Goal: Information Seeking & Learning: Learn about a topic

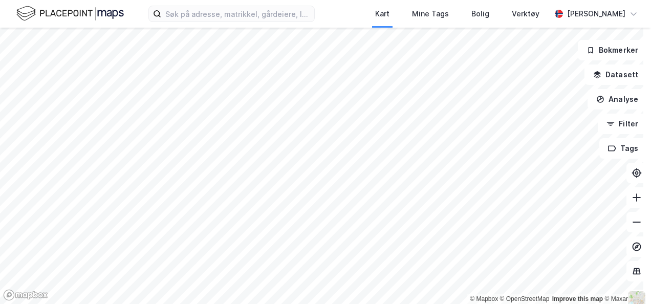
click at [499, 0] on html "Kart Mine Tags Bolig Verktøy [PERSON_NAME] © Mapbox © OpenStreetMap Improve thi…" at bounding box center [325, 152] width 651 height 304
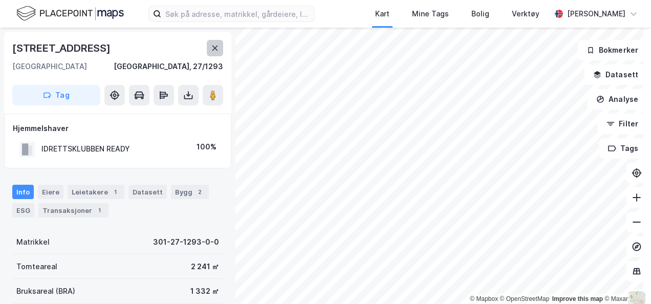
click at [217, 45] on icon at bounding box center [215, 48] width 8 height 8
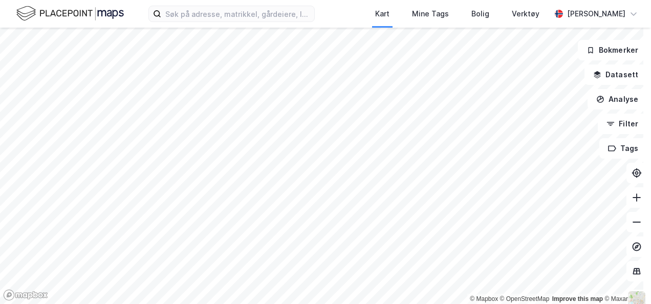
click at [104, 0] on html "Kart Mine Tags Bolig Verktøy [PERSON_NAME] © Mapbox © OpenStreetMap Improve thi…" at bounding box center [325, 152] width 651 height 304
click at [219, 16] on input at bounding box center [237, 13] width 153 height 15
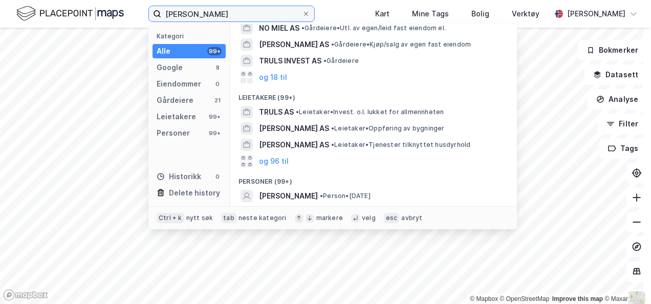
scroll to position [161, 0]
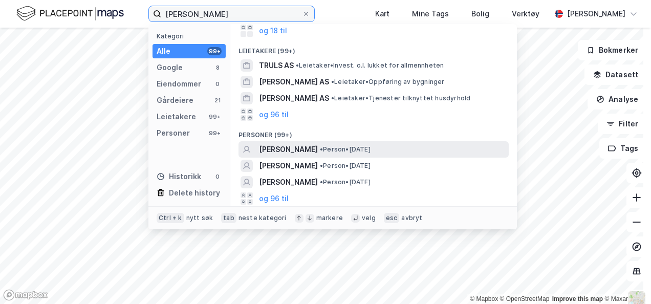
type input "[PERSON_NAME]"
click at [318, 147] on span "[PERSON_NAME]" at bounding box center [288, 149] width 59 height 12
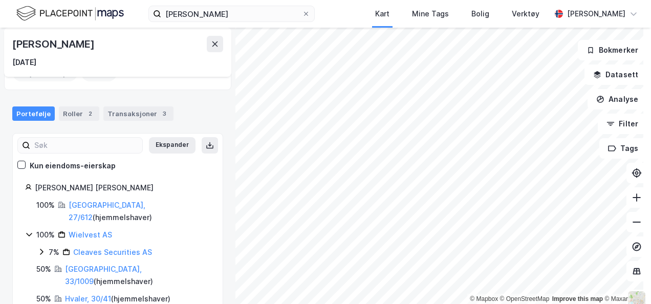
scroll to position [46, 0]
click at [109, 264] on link "[GEOGRAPHIC_DATA], 33/1009" at bounding box center [103, 274] width 77 height 21
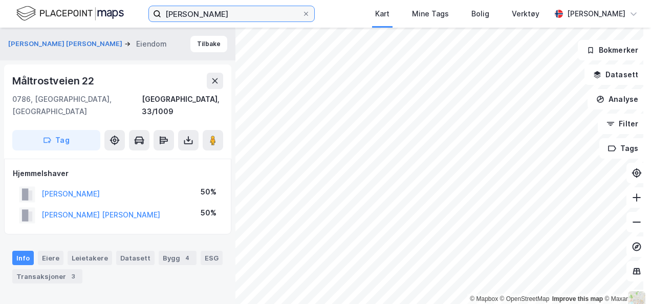
click at [233, 8] on input "[PERSON_NAME]" at bounding box center [231, 13] width 141 height 15
click at [47, 49] on div "[PERSON_NAME] [PERSON_NAME]" at bounding box center [91, 44] width 167 height 12
click at [207, 45] on button "Tilbake" at bounding box center [208, 44] width 37 height 16
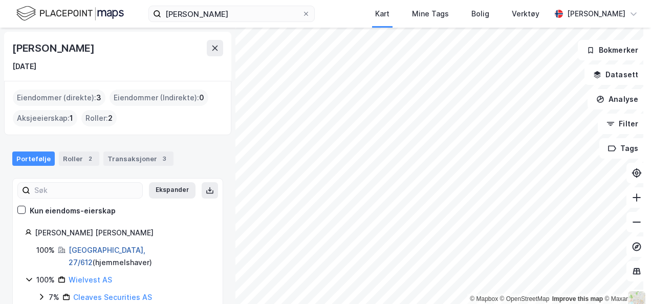
scroll to position [46, 0]
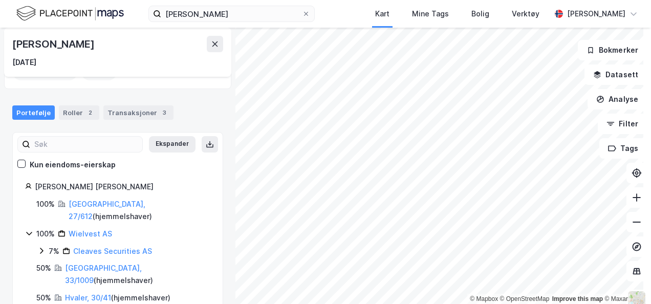
click at [41, 248] on icon at bounding box center [41, 251] width 3 height 6
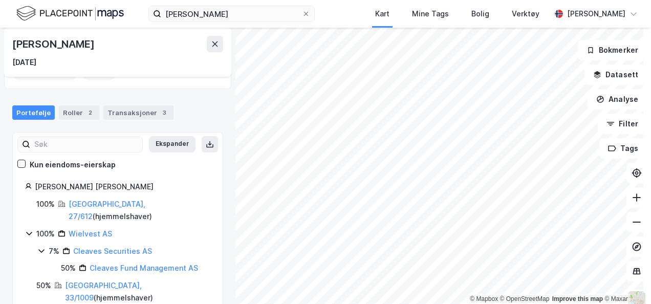
click at [41, 247] on icon at bounding box center [41, 251] width 8 height 8
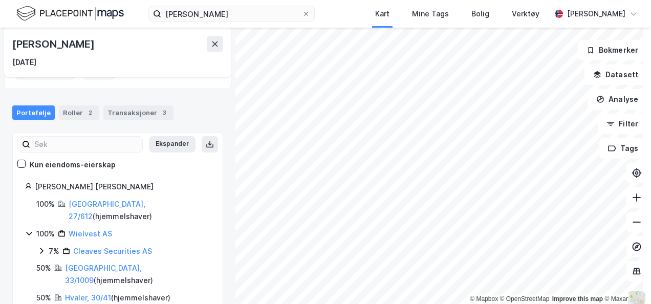
click at [41, 248] on icon at bounding box center [41, 251] width 3 height 6
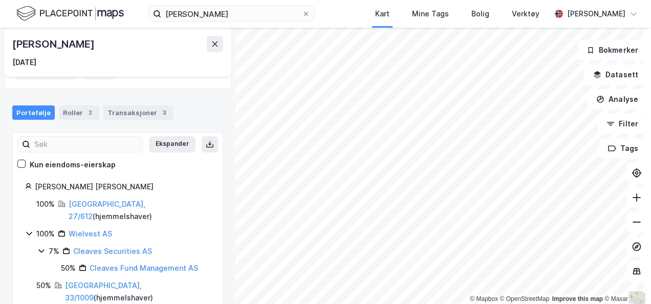
click at [41, 247] on icon at bounding box center [41, 251] width 8 height 8
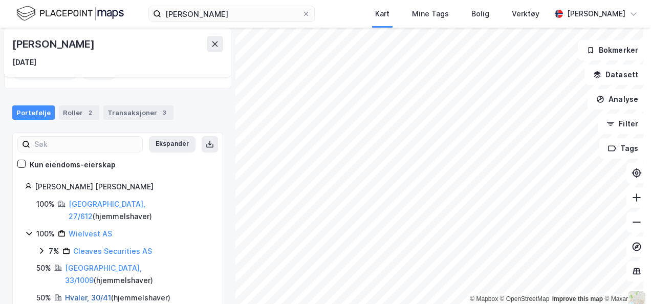
click at [90, 293] on link "Hvaler, 30/41" at bounding box center [88, 297] width 46 height 9
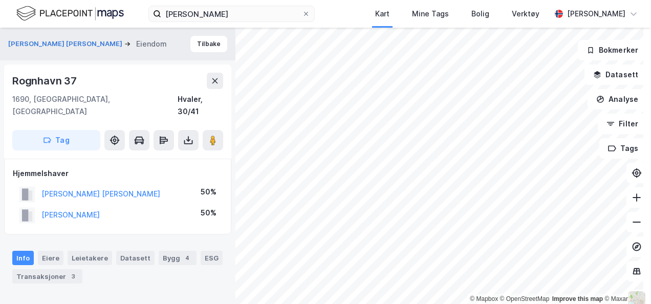
scroll to position [23, 0]
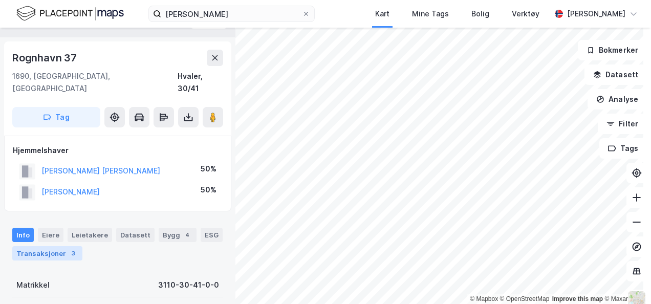
click at [72, 248] on div "3" at bounding box center [73, 253] width 10 height 10
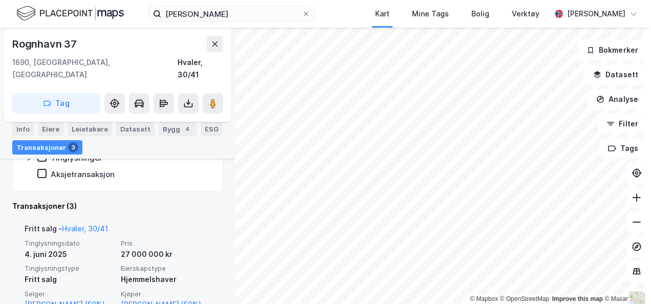
scroll to position [259, 0]
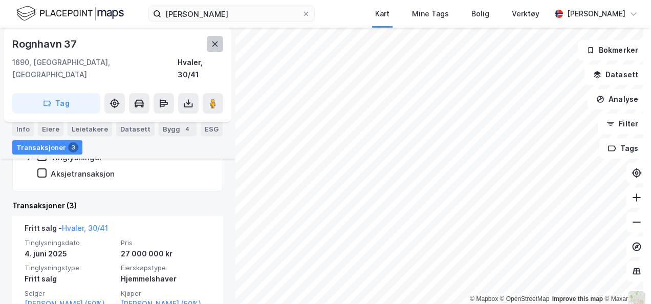
click at [215, 43] on icon at bounding box center [215, 43] width 6 height 5
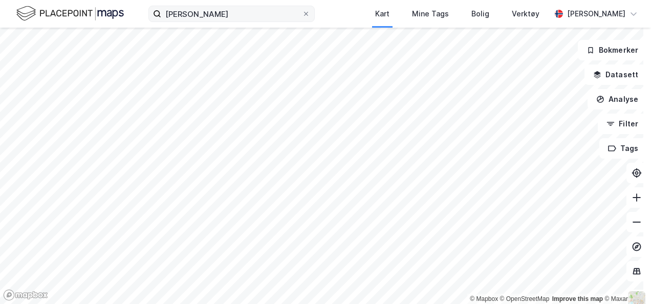
click at [309, 18] on label "[PERSON_NAME]" at bounding box center [231, 14] width 166 height 16
click at [302, 18] on input "[PERSON_NAME]" at bounding box center [231, 13] width 141 height 15
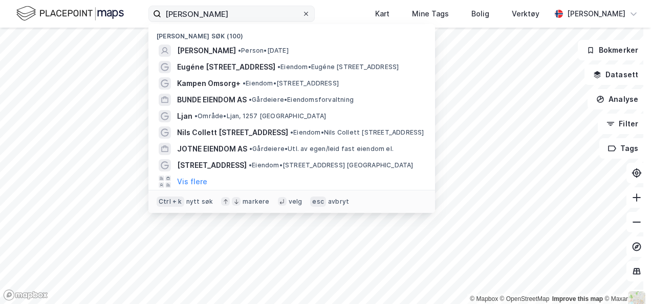
click at [309, 12] on icon at bounding box center [306, 14] width 6 height 6
click at [302, 12] on input "[PERSON_NAME]" at bounding box center [231, 13] width 141 height 15
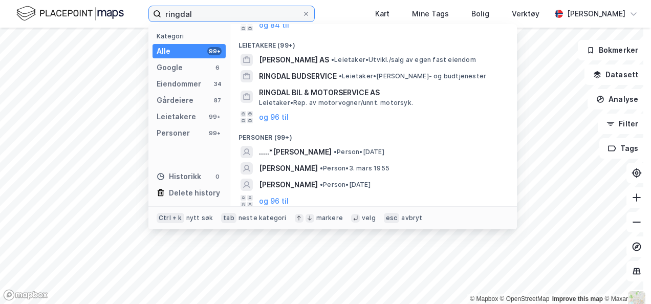
scroll to position [245, 0]
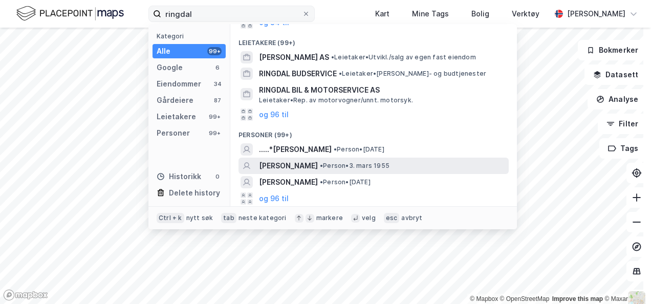
click at [357, 171] on div "[PERSON_NAME] • Person • [DATE]" at bounding box center [383, 166] width 248 height 12
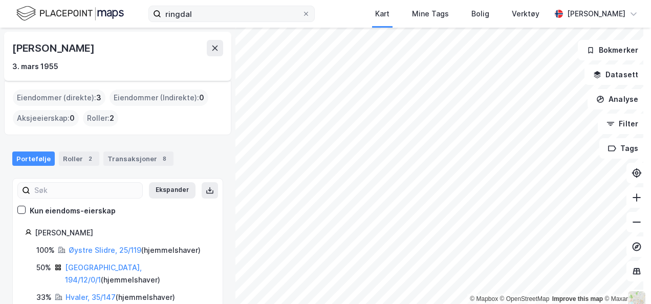
scroll to position [11, 0]
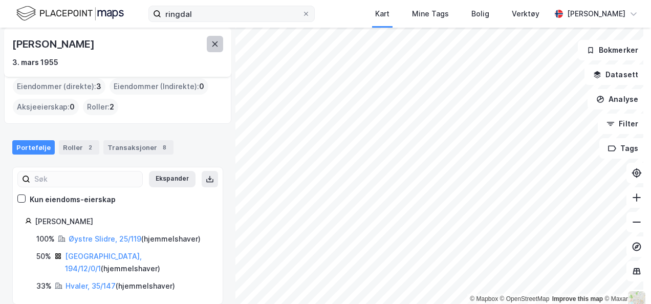
click at [215, 41] on icon at bounding box center [215, 44] width 8 height 8
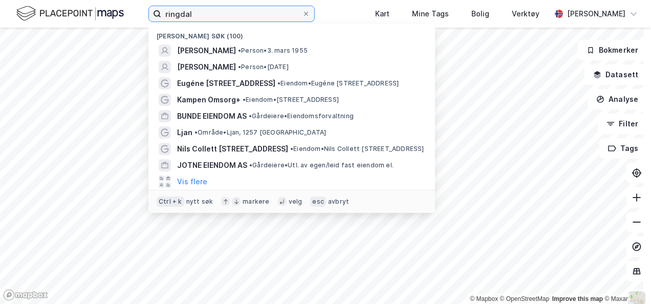
drag, startPoint x: 196, startPoint y: 12, endPoint x: 122, endPoint y: 17, distance: 73.8
click at [122, 17] on div "ringdal Nylige søk (100) [PERSON_NAME] • Person • [DATE] [PERSON_NAME] • Person…" at bounding box center [325, 14] width 651 height 28
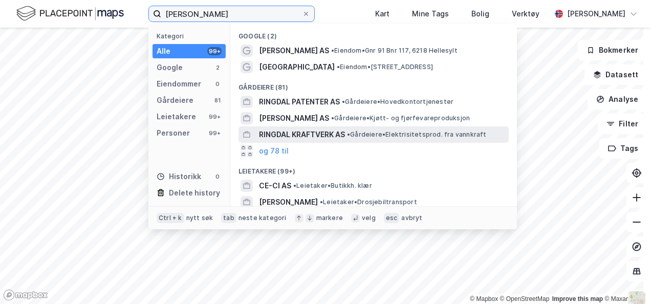
scroll to position [120, 0]
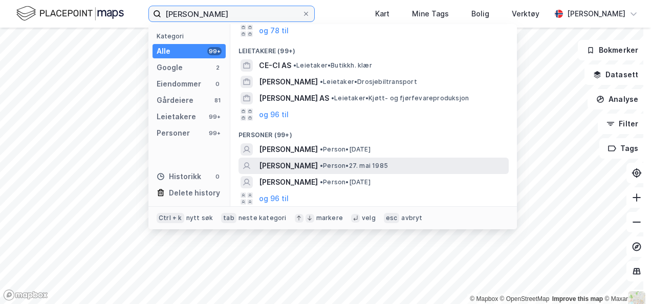
type input "[PERSON_NAME]"
click at [323, 168] on span "•" at bounding box center [321, 166] width 3 height 8
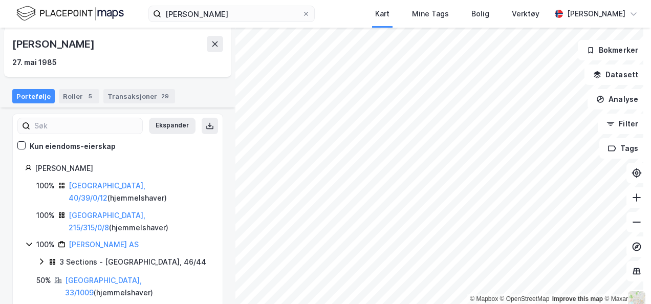
scroll to position [63, 0]
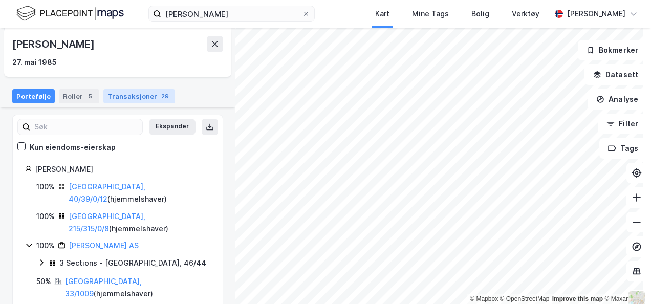
click at [137, 93] on div "Transaksjoner 29" at bounding box center [139, 96] width 72 height 14
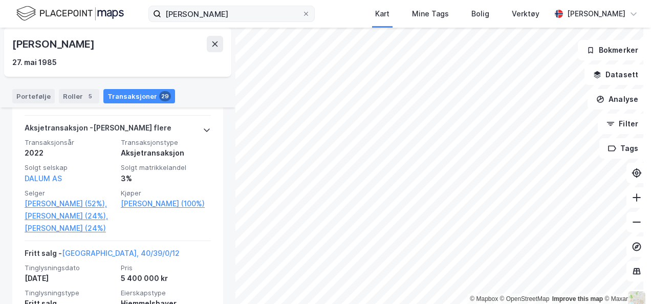
scroll to position [440, 0]
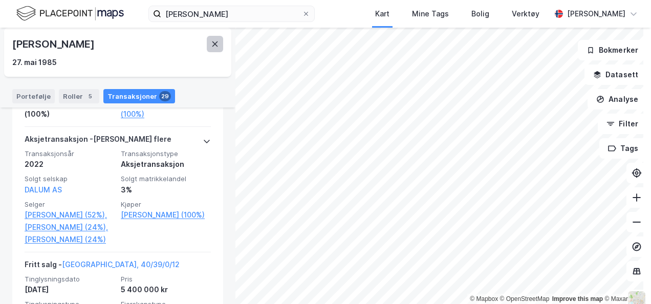
click at [211, 45] on icon at bounding box center [215, 44] width 8 height 8
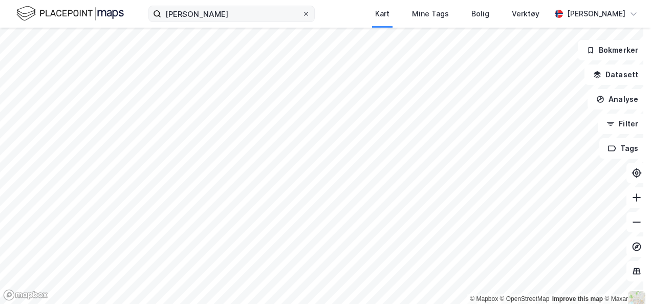
click at [309, 11] on icon at bounding box center [306, 14] width 6 height 6
click at [302, 10] on input "[PERSON_NAME]" at bounding box center [231, 13] width 141 height 15
